Goal: Information Seeking & Learning: Learn about a topic

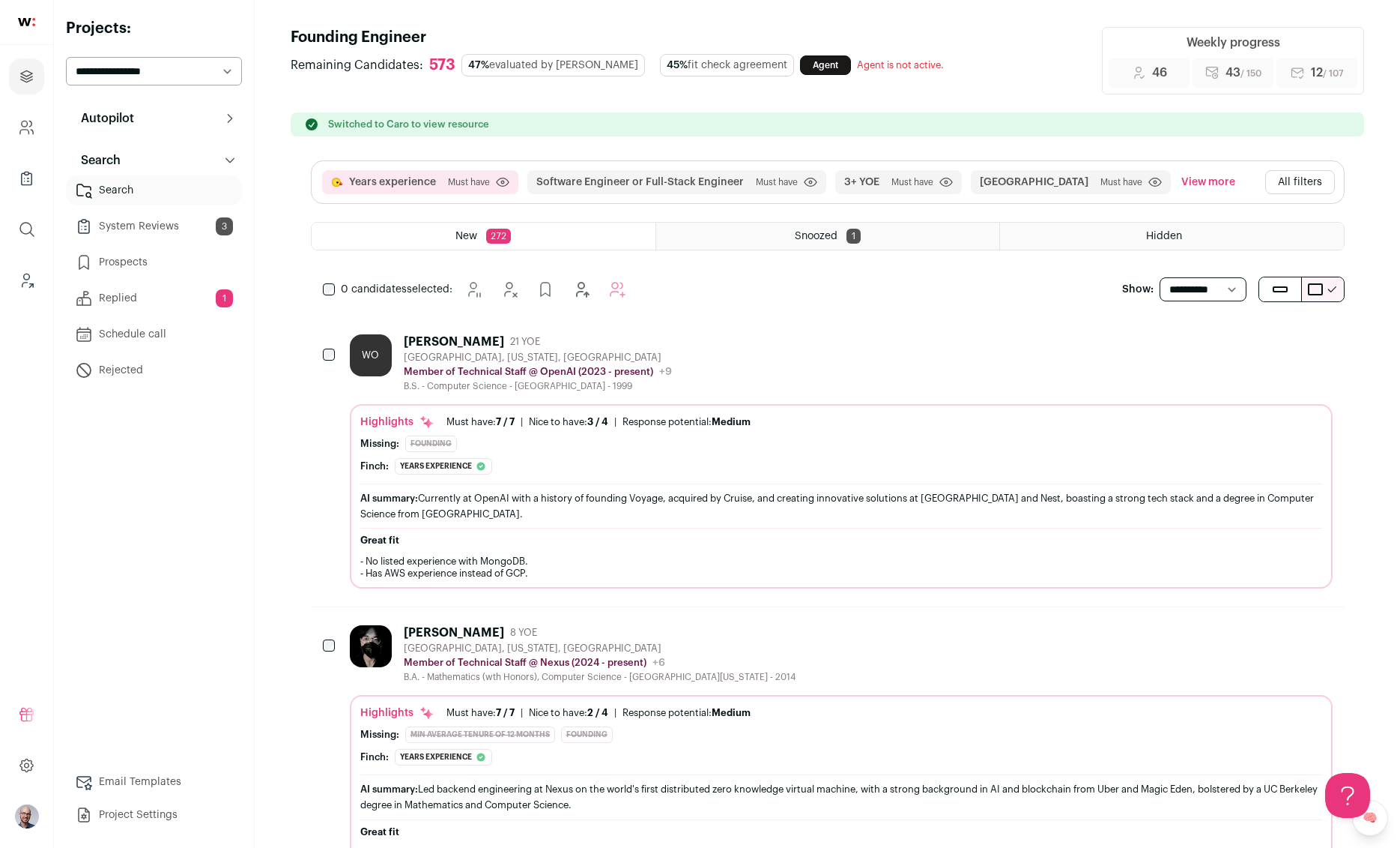
click at [1178, 180] on button "View more" at bounding box center [1208, 182] width 60 height 24
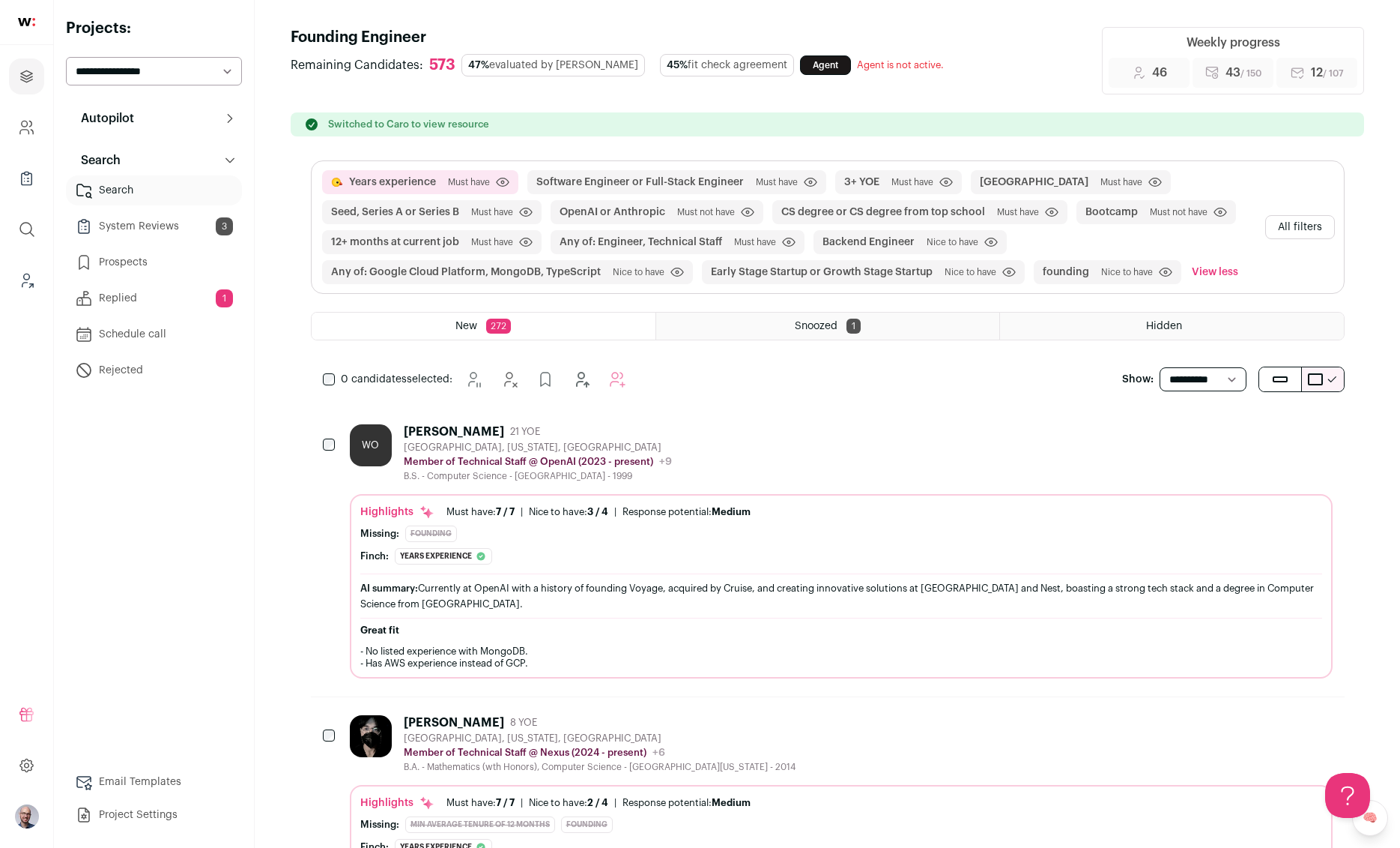
click at [446, 436] on div "[PERSON_NAME]" at bounding box center [453, 432] width 101 height 15
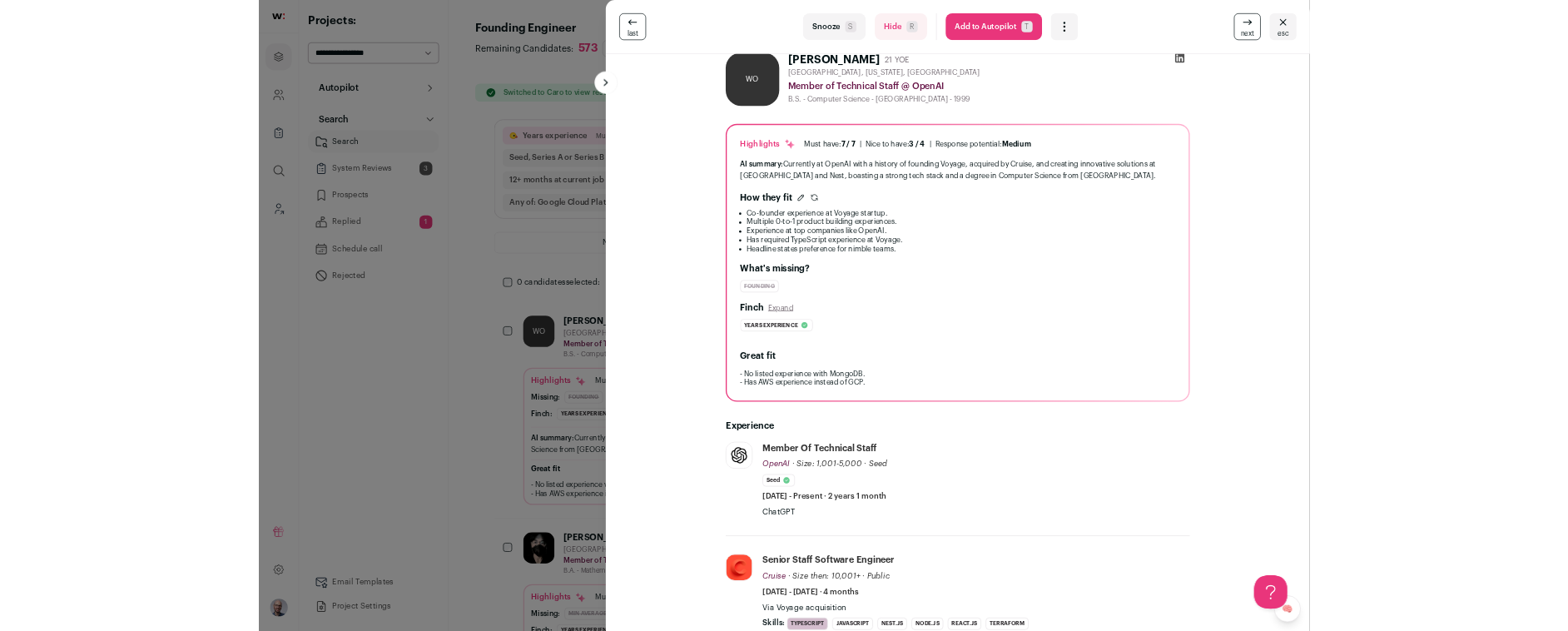
scroll to position [72, 0]
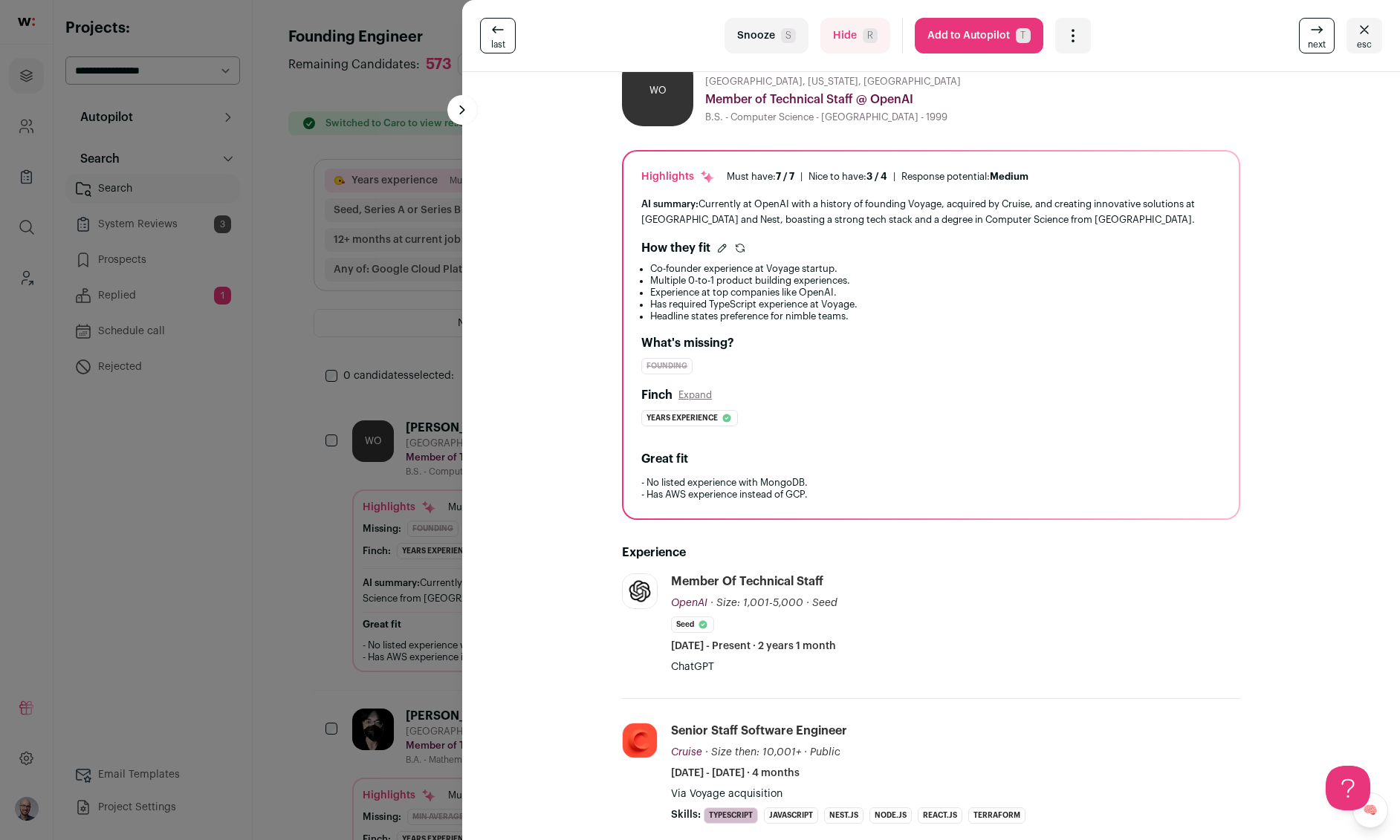
click at [197, 569] on div "last Snooze S Hide R Add to Autopilot T More actions Add to Precontact Re-calib…" at bounding box center [700, 420] width 1400 height 840
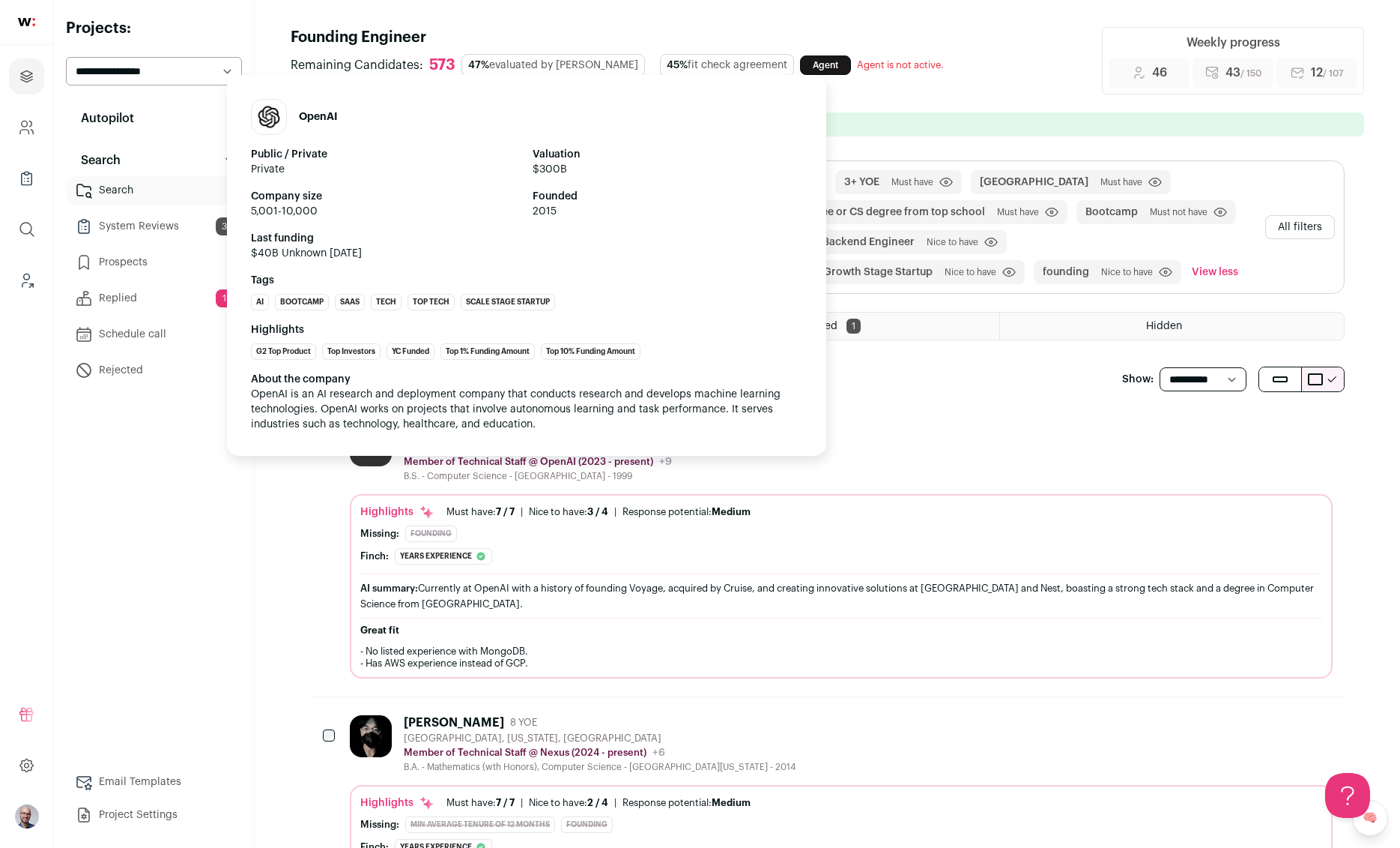
click at [495, 461] on p "Member of Technical Staff @ OpenAI (2023 - present)" at bounding box center [528, 462] width 249 height 12
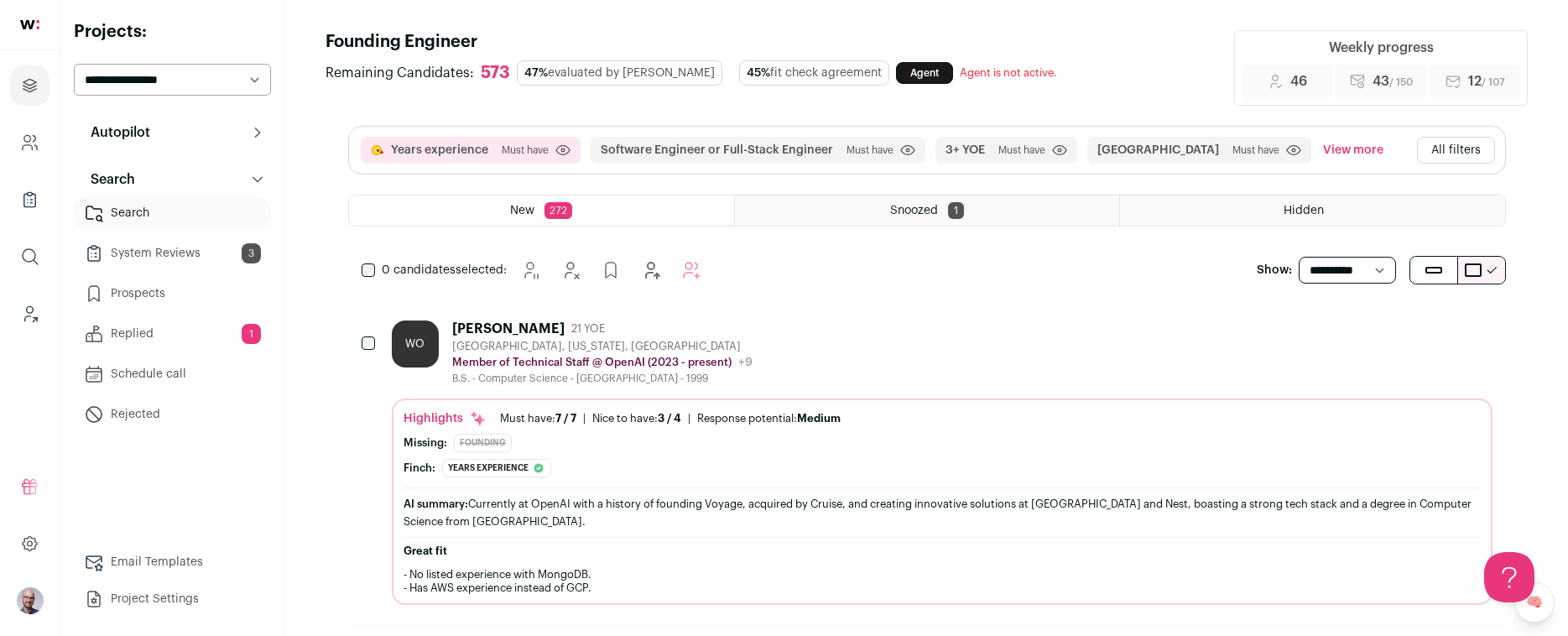
click at [528, 322] on div "[PERSON_NAME]" at bounding box center [508, 329] width 113 height 17
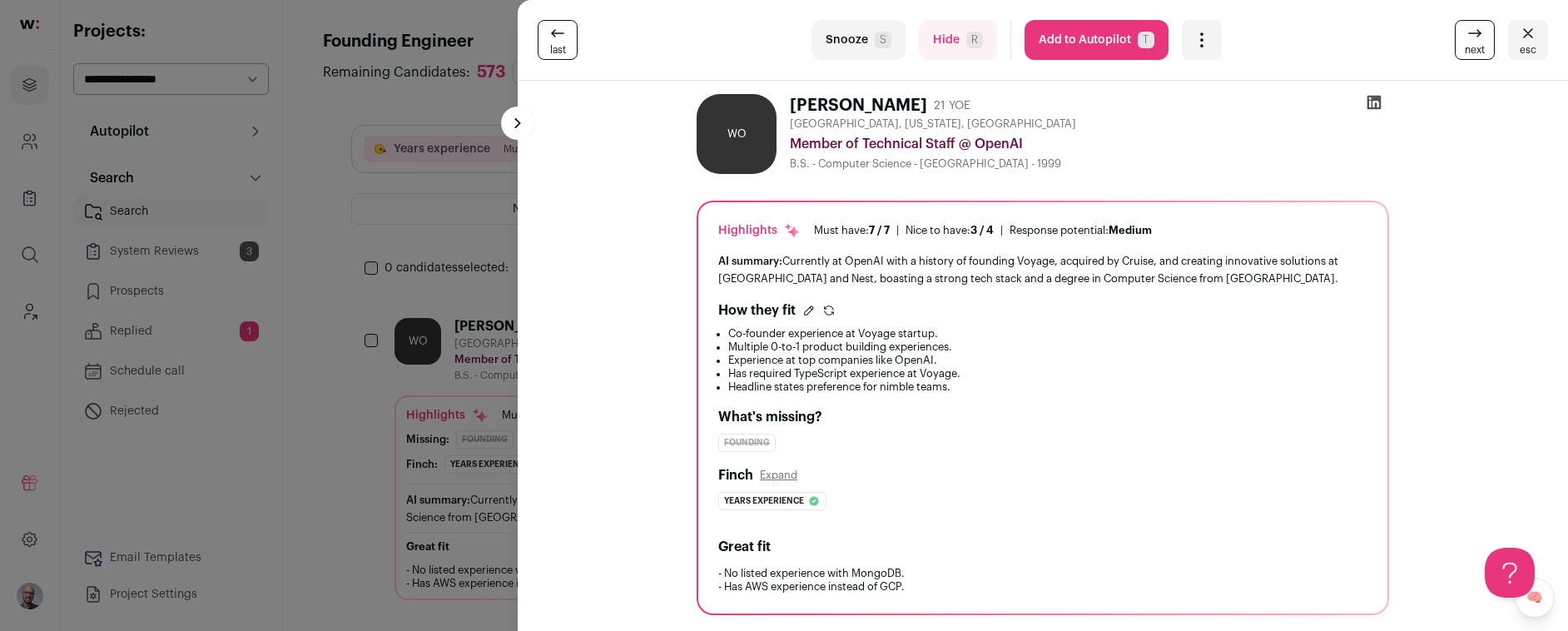
drag, startPoint x: 888, startPoint y: 103, endPoint x: 777, endPoint y: 104, distance: 111.0
click at [777, 104] on div "WO Warren Ouyang 21 YOE Sunnyvale, California, United States Member of Technica…" at bounding box center [1042, 134] width 693 height 80
copy h1 "[PERSON_NAME]"
click at [1038, 313] on div "How they fit" at bounding box center [1042, 310] width 649 height 20
click at [1367, 103] on icon at bounding box center [1374, 103] width 14 height 14
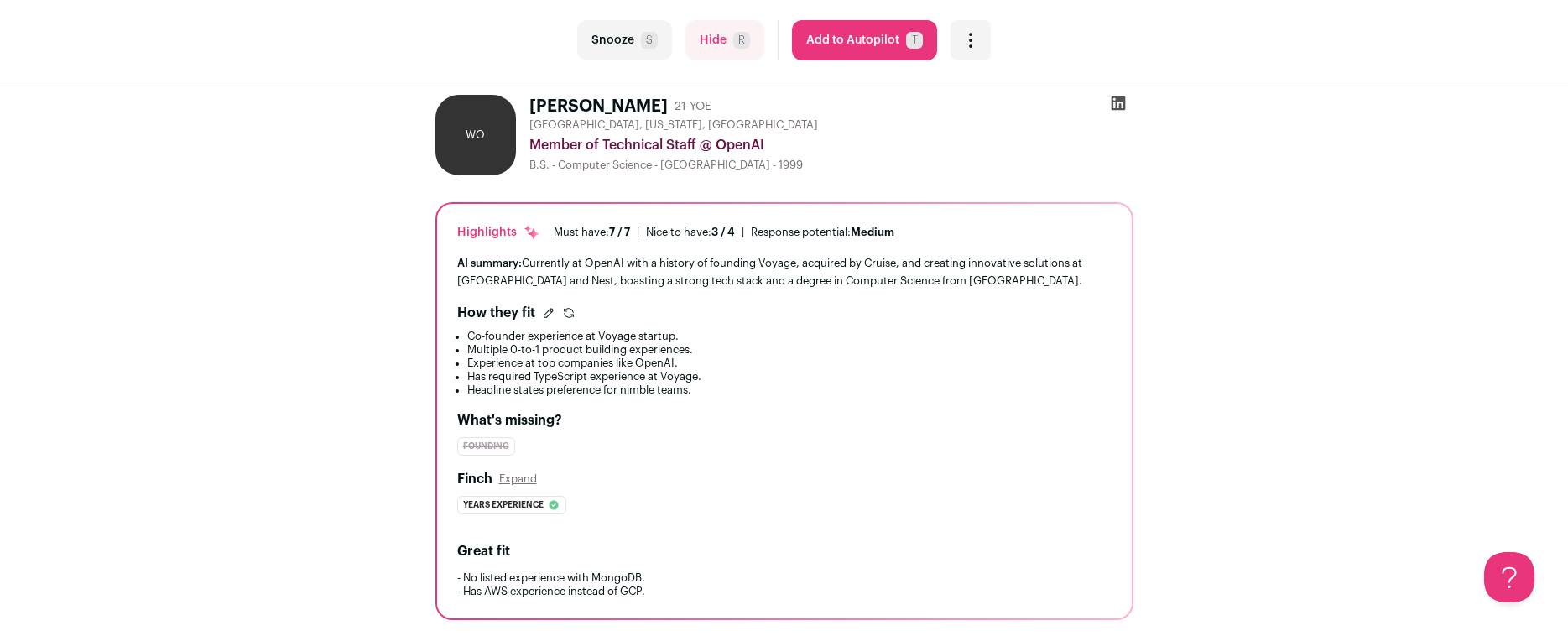
drag, startPoint x: 659, startPoint y: 102, endPoint x: 562, endPoint y: 104, distance: 97.0
click at [524, 105] on div "WO [PERSON_NAME] 21 YOE [GEOGRAPHIC_DATA], [US_STATE], [GEOGRAPHIC_DATA] Member…" at bounding box center [784, 135] width 698 height 81
copy div "[PERSON_NAME]"
click at [472, 128] on div "WO" at bounding box center [475, 135] width 81 height 81
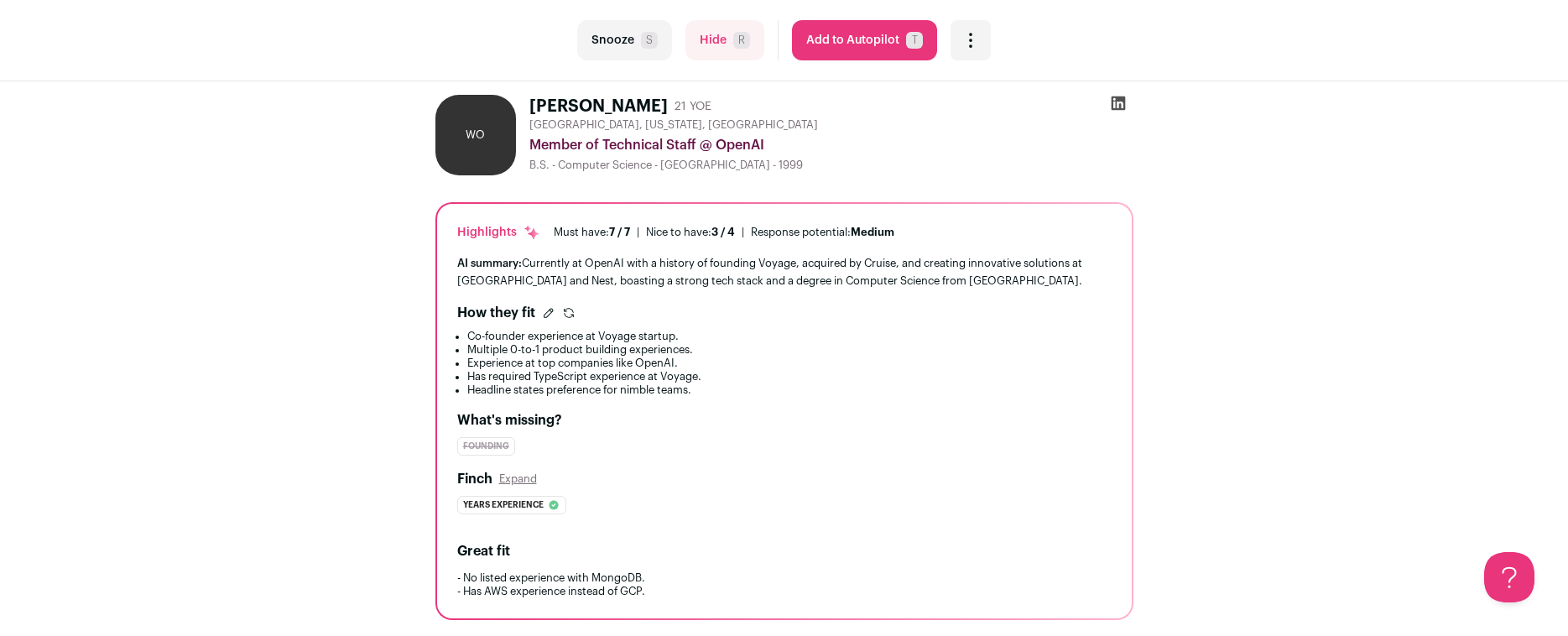
drag, startPoint x: 654, startPoint y: 105, endPoint x: 529, endPoint y: 106, distance: 125.0
click at [529, 106] on div "Warren Ouyang 21 YOE" at bounding box center [623, 106] width 189 height 24
copy h1 "[PERSON_NAME]"
click at [642, 107] on h1 "[PERSON_NAME]" at bounding box center [598, 106] width 138 height 24
